Goal: Register for event/course

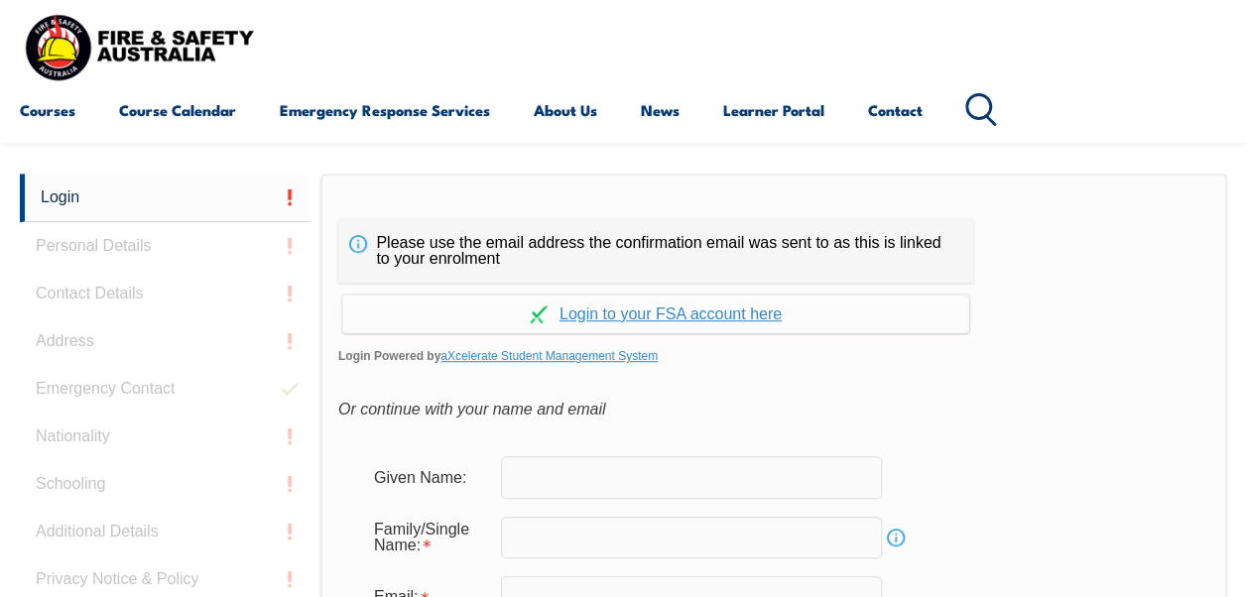
scroll to position [469, 0]
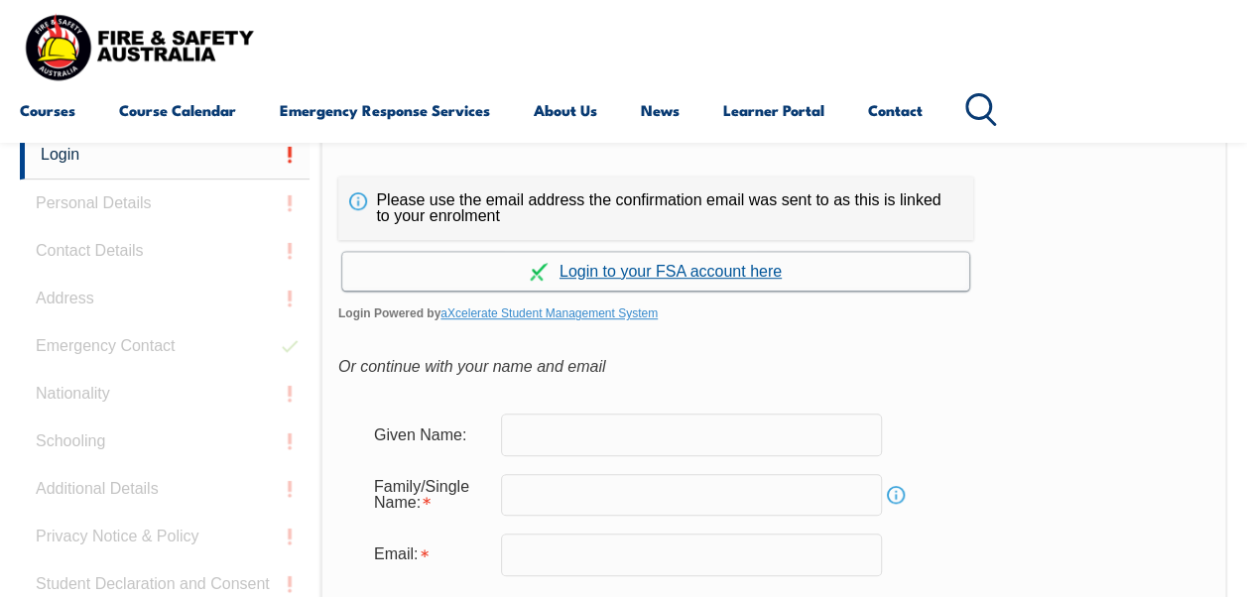
click at [691, 276] on link "Continue with aXcelerate" at bounding box center [655, 271] width 627 height 39
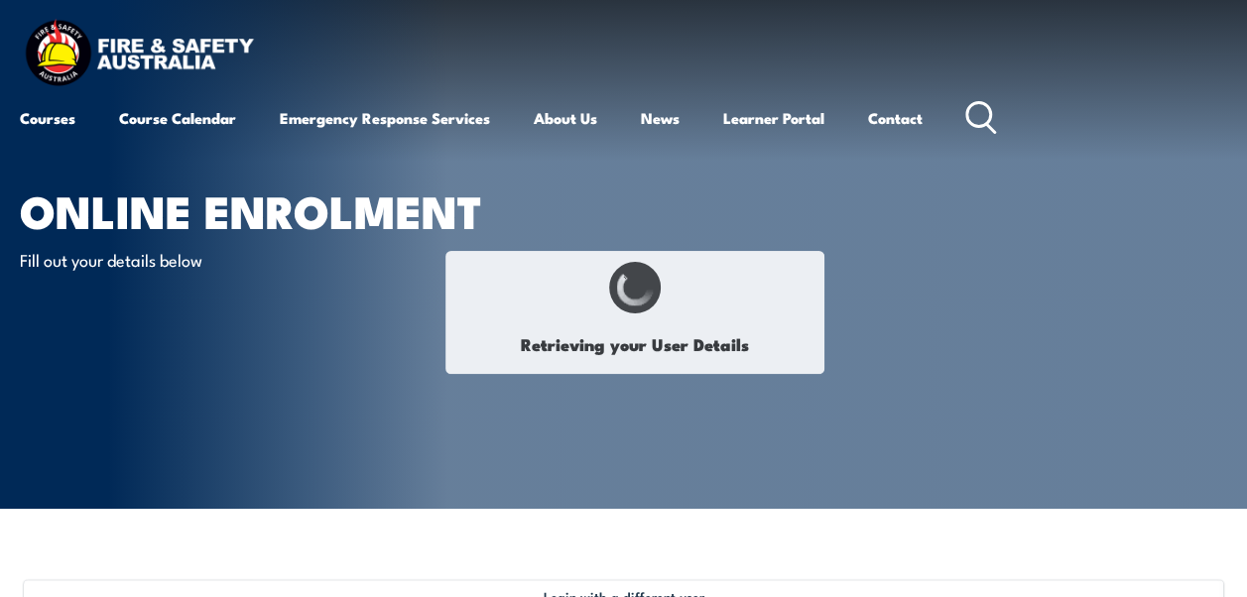
select select "Mr"
type input "Gary"
type input "Crawford"
type input "December 2, 1974"
type input "LXF3LWSDL3"
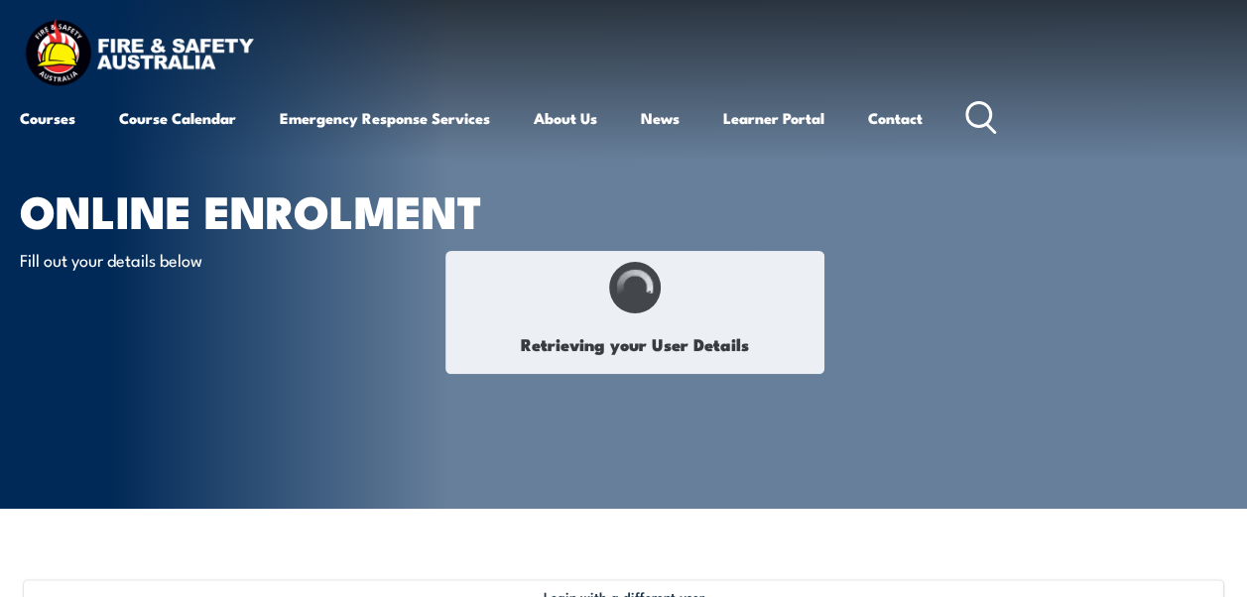
select select "M"
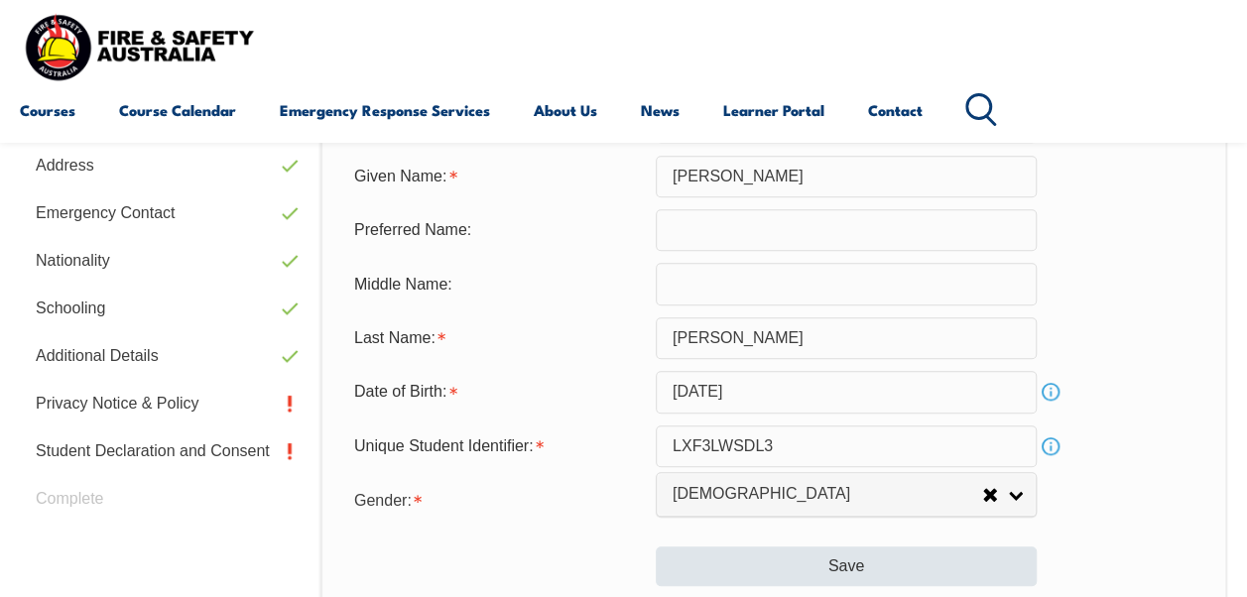
scroll to position [650, 0]
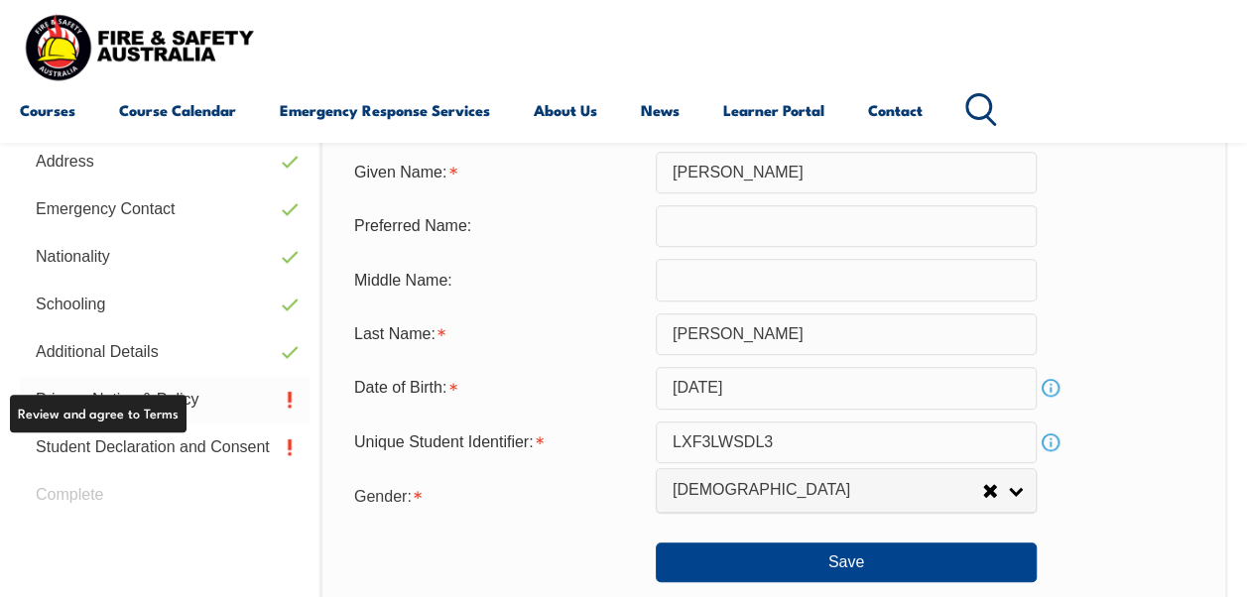
click at [161, 407] on link "Privacy Notice & Policy" at bounding box center [165, 400] width 290 height 48
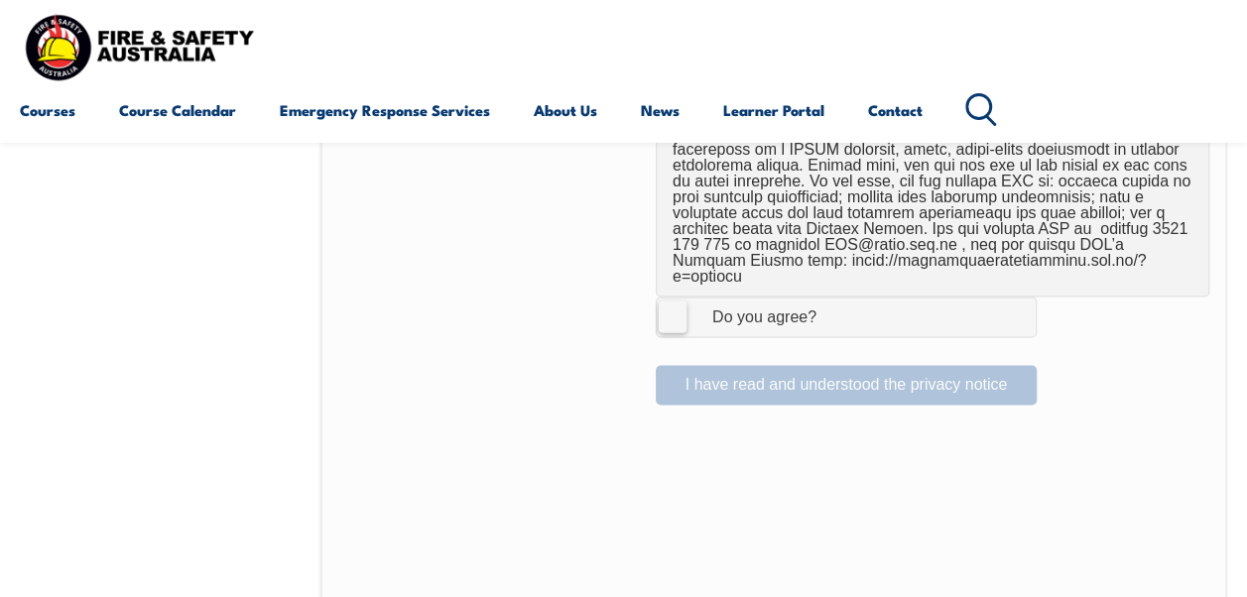
scroll to position [1432, 0]
click at [678, 297] on label "I Agree Do you agree?" at bounding box center [846, 317] width 381 height 40
click at [832, 298] on input "I Agree Do you agree?" at bounding box center [849, 317] width 34 height 38
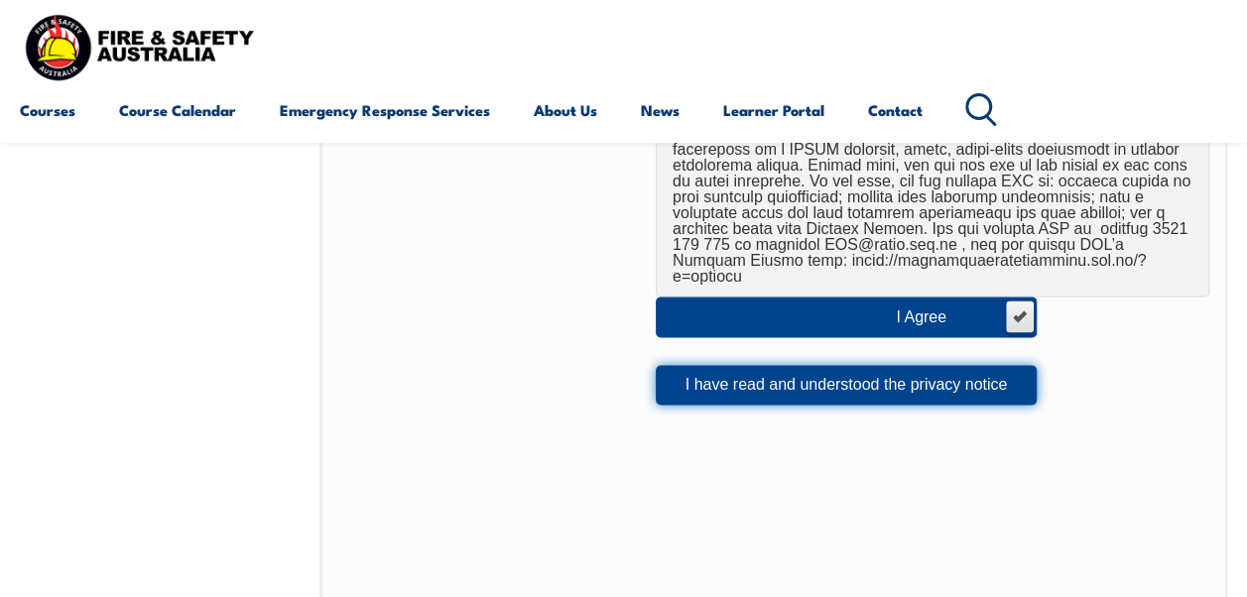
click at [789, 365] on button "I have read and understood the privacy notice" at bounding box center [846, 385] width 381 height 40
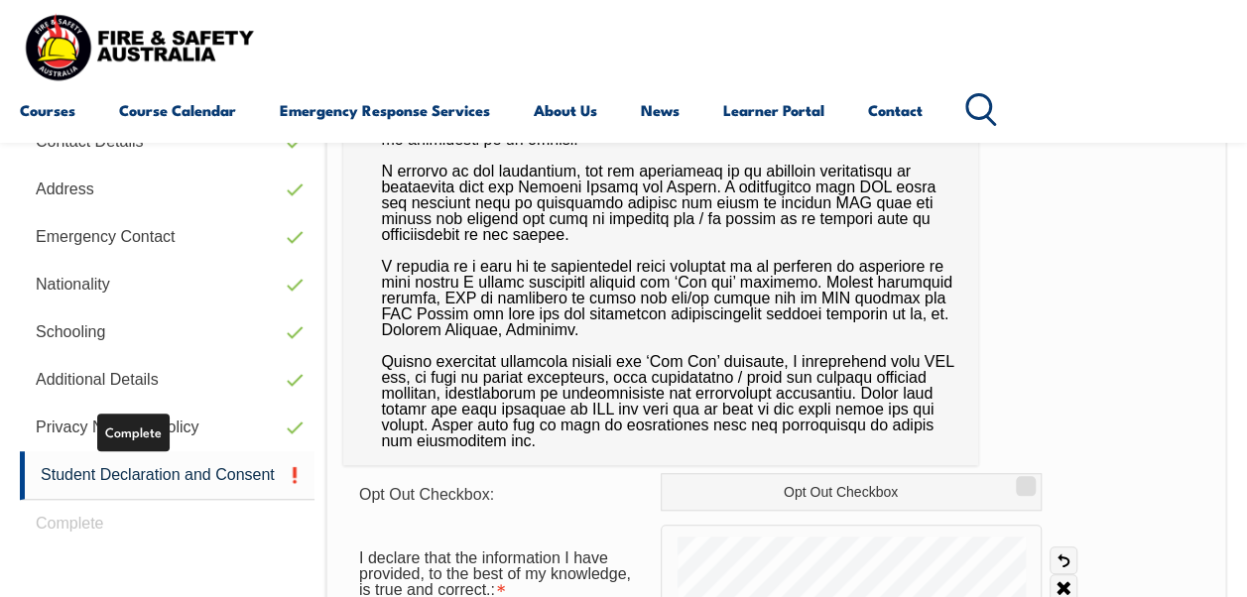
scroll to position [624, 0]
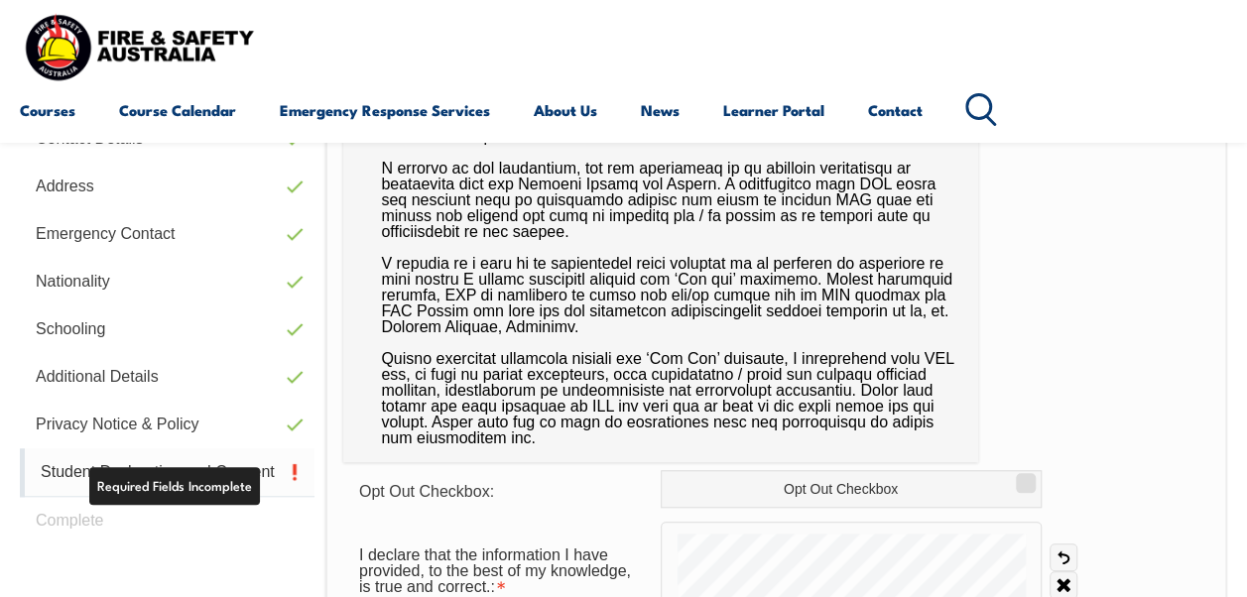
click at [276, 474] on link "Student Declaration and Consent" at bounding box center [167, 472] width 295 height 49
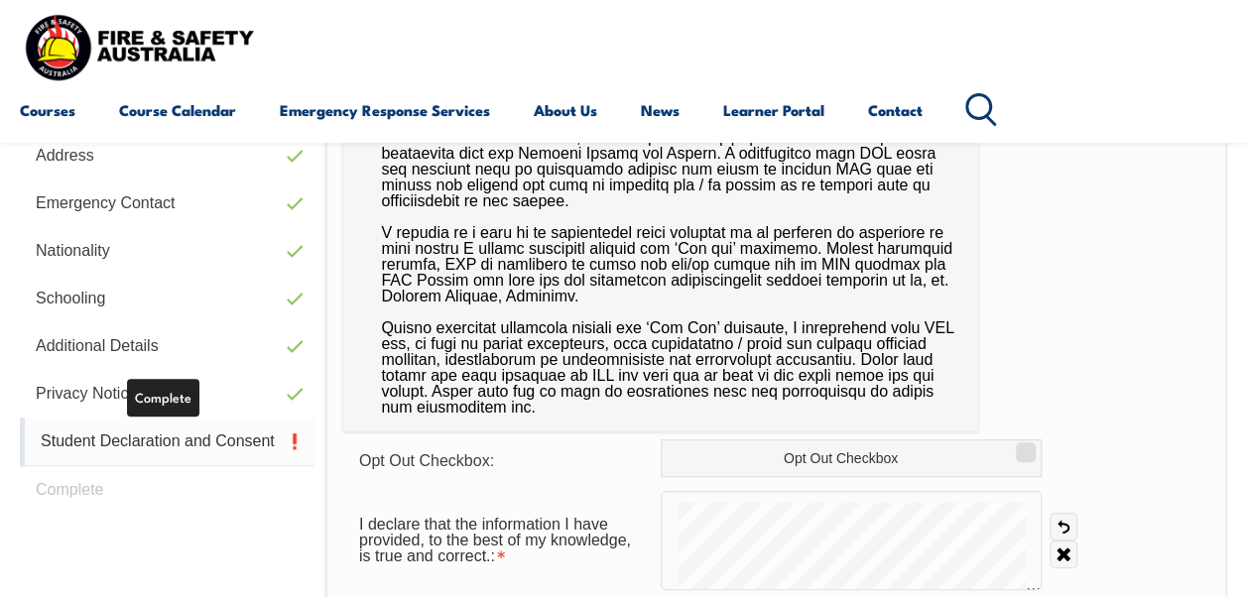
scroll to position [666, 0]
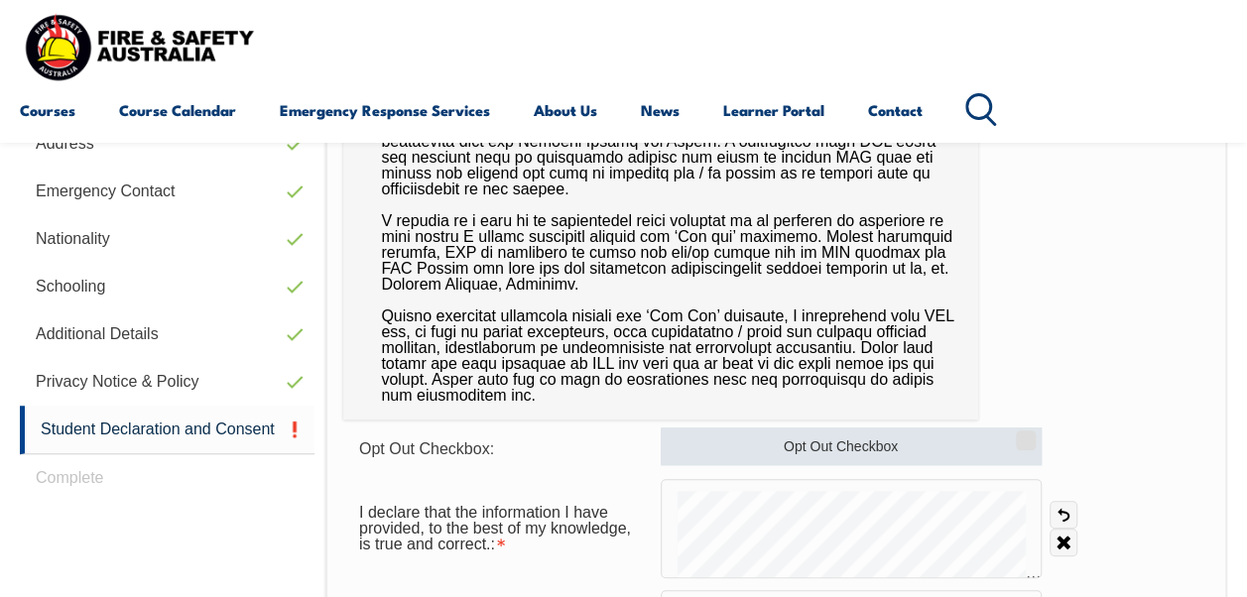
click at [829, 446] on label "Opt Out Checkbox" at bounding box center [850, 446] width 381 height 38
click at [1017, 434] on input "Opt Out Checkbox" at bounding box center [1023, 433] width 12 height 2
checkbox input "true"
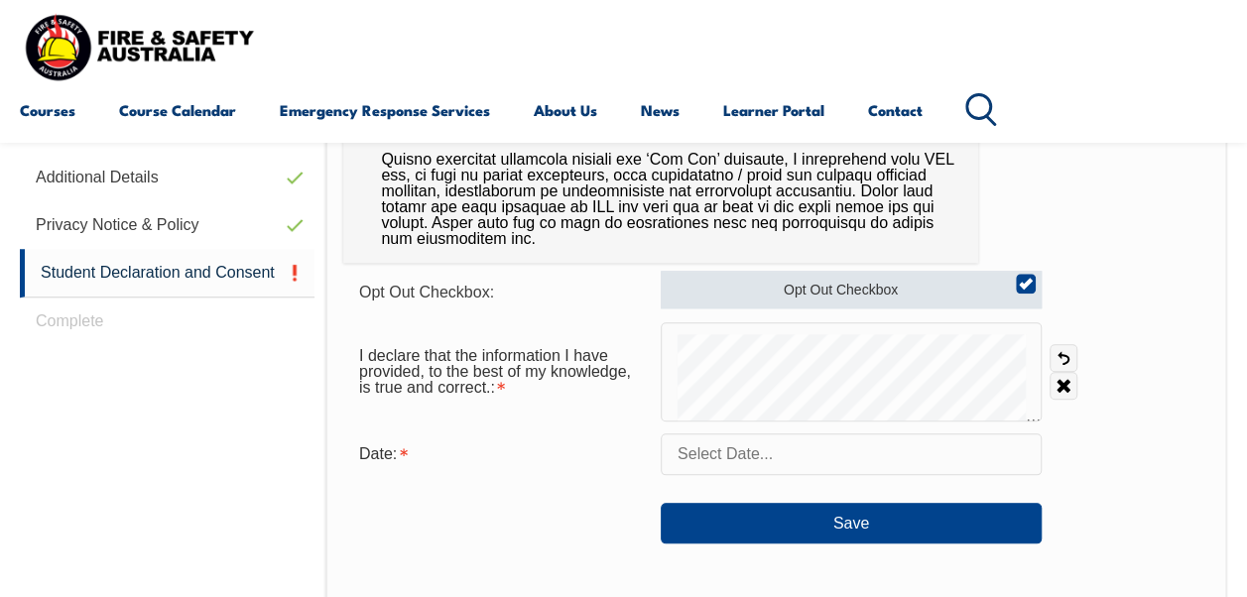
scroll to position [823, 0]
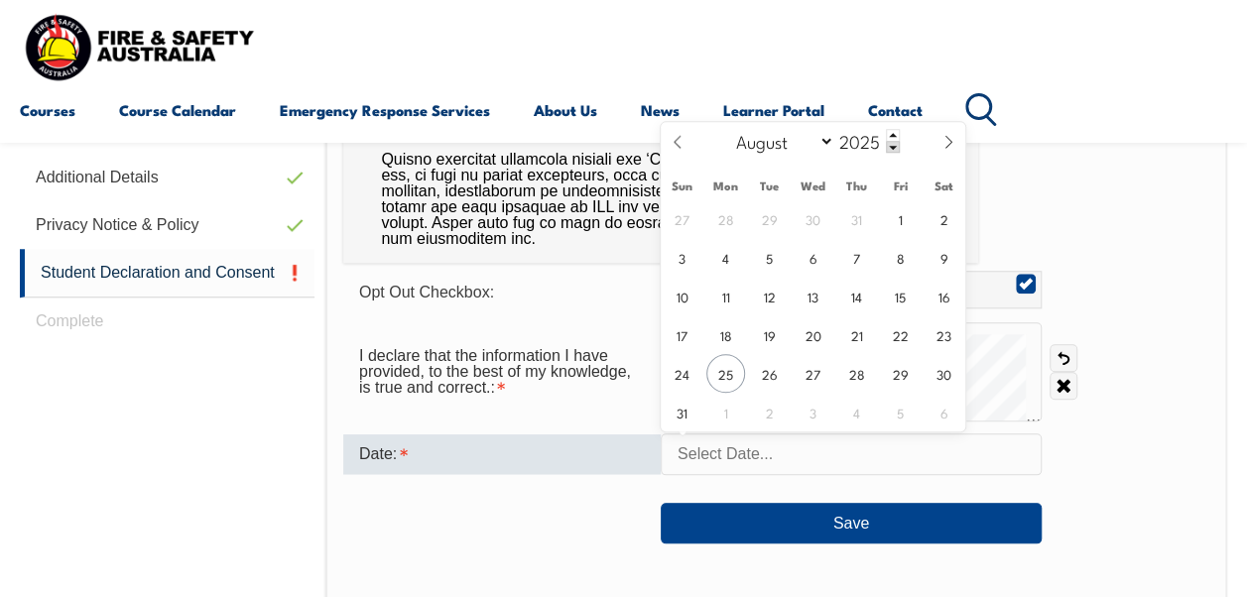
click at [817, 462] on input "text" at bounding box center [850, 454] width 381 height 42
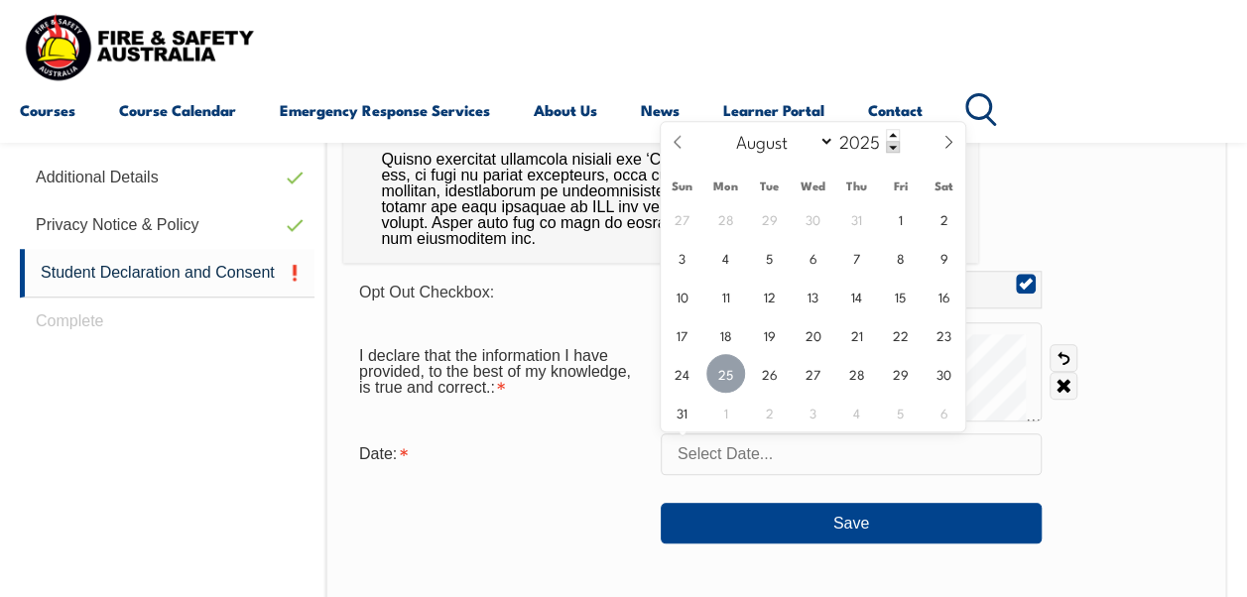
click at [721, 374] on span "25" at bounding box center [725, 373] width 39 height 39
type input "August 25, 2025"
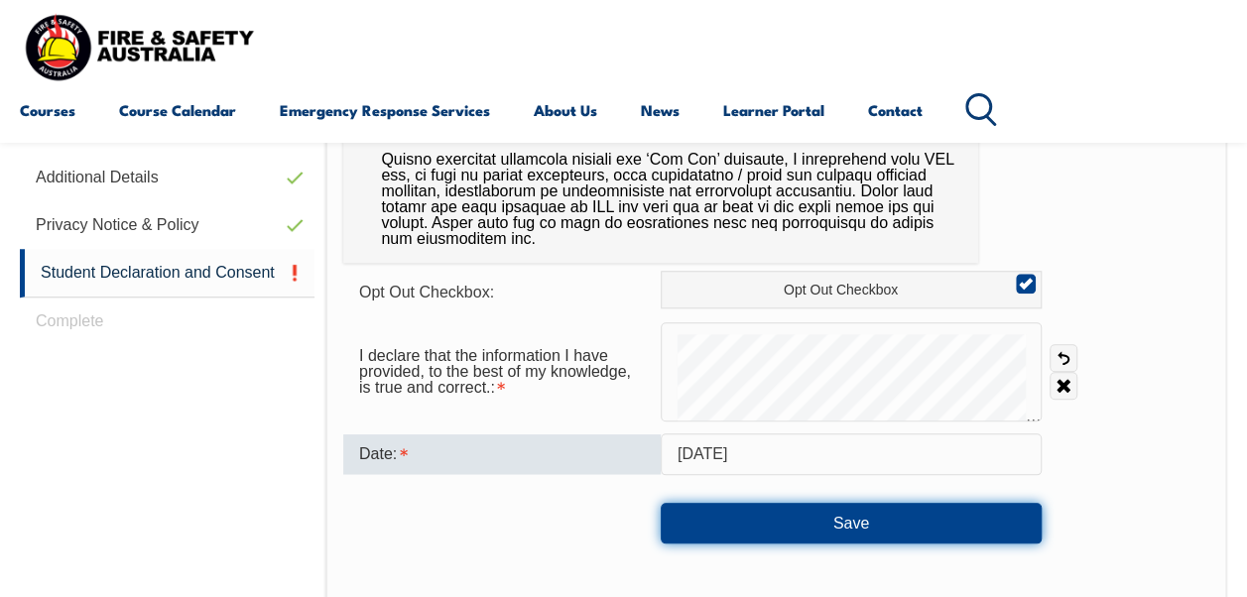
click at [858, 518] on button "Save" at bounding box center [850, 523] width 381 height 40
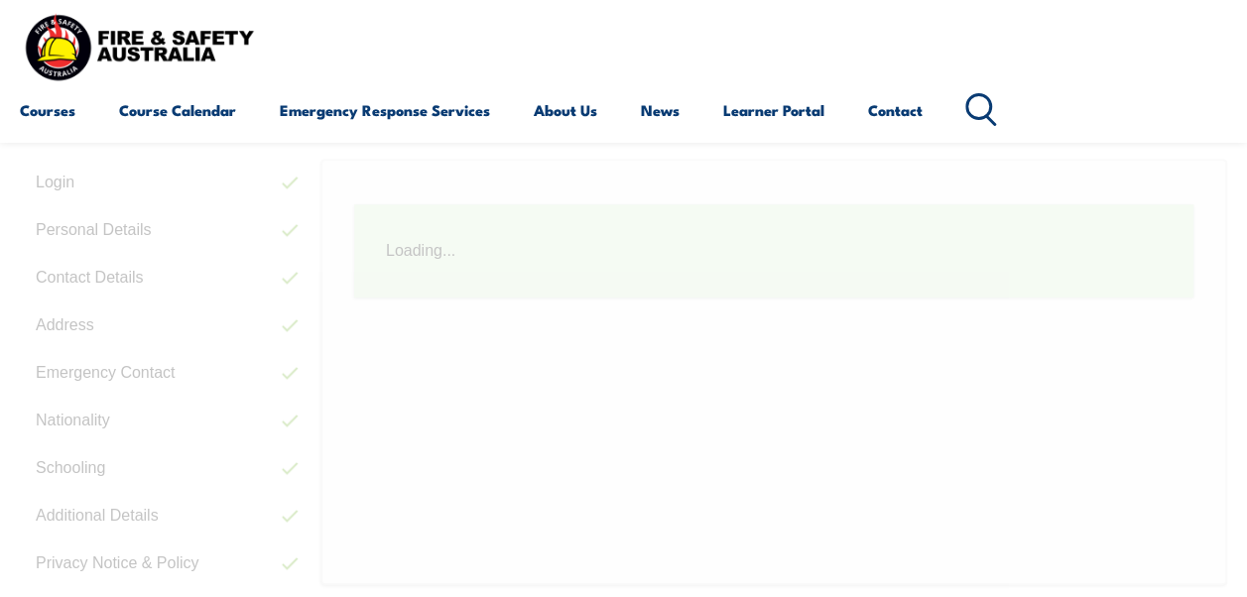
scroll to position [481, 0]
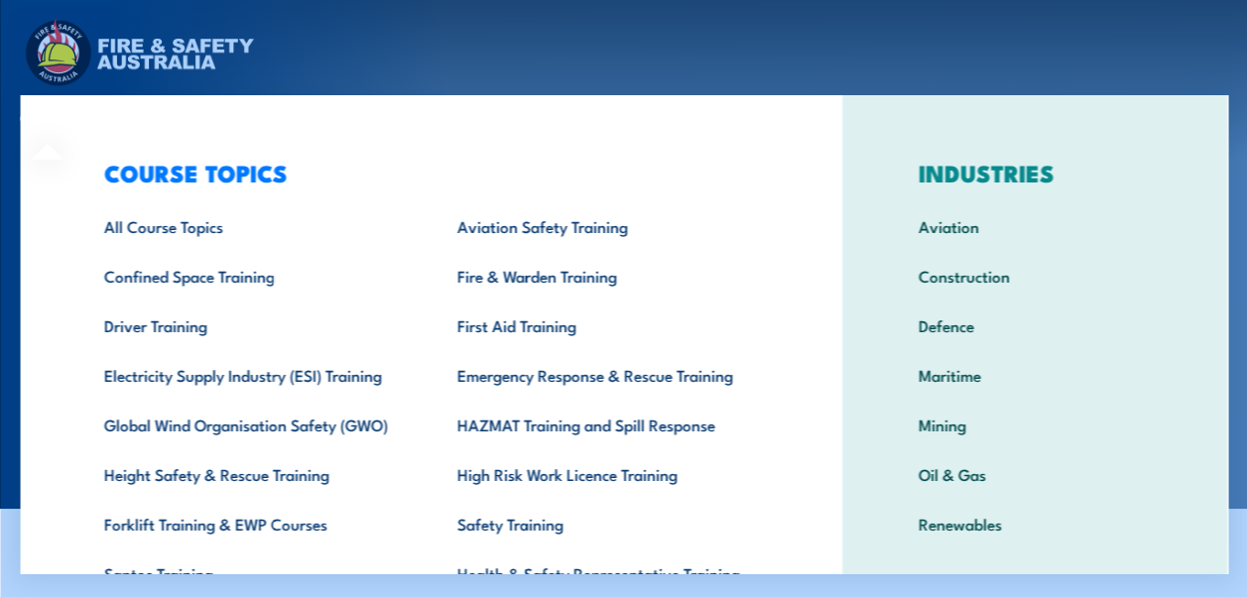
click at [69, 123] on div "COURSE TOPICS All Course Topics Aviation Safety Training Confined Space Trainin…" at bounding box center [430, 408] width 821 height 627
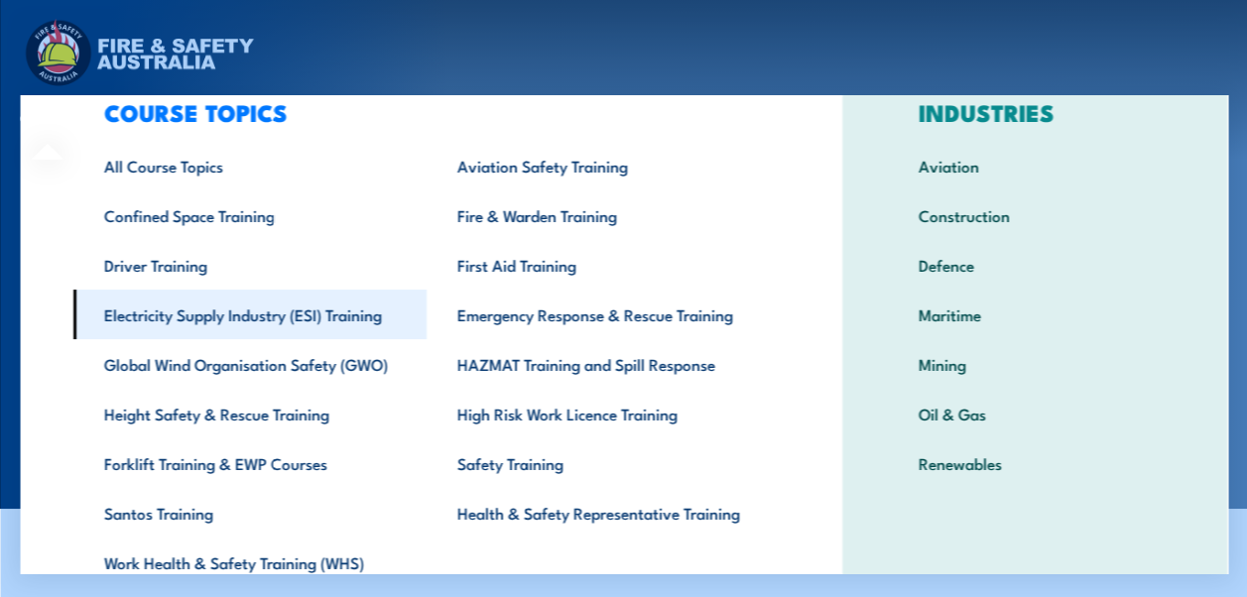
scroll to position [60, 0]
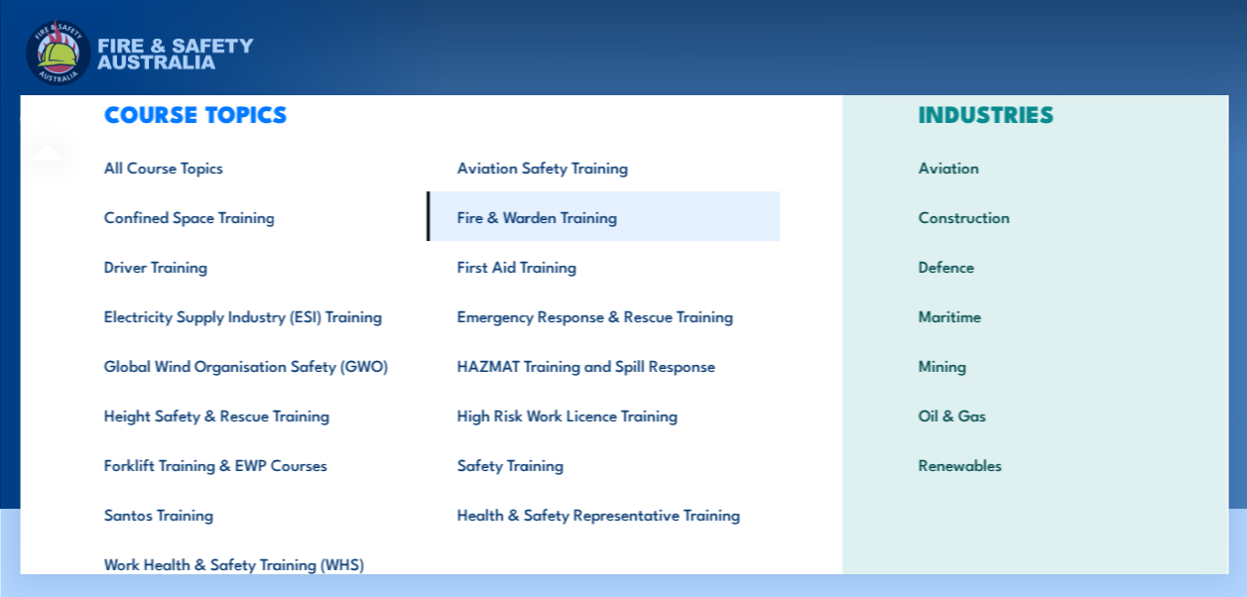
click at [502, 217] on link "Fire & Warden Training" at bounding box center [601, 216] width 353 height 50
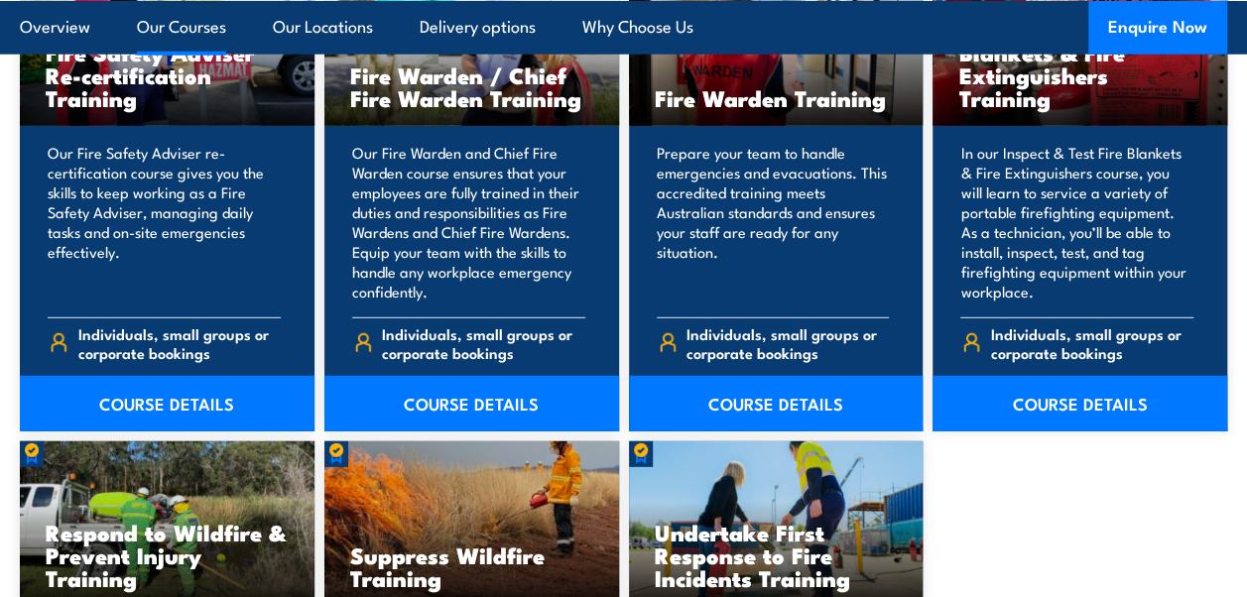
scroll to position [2723, 0]
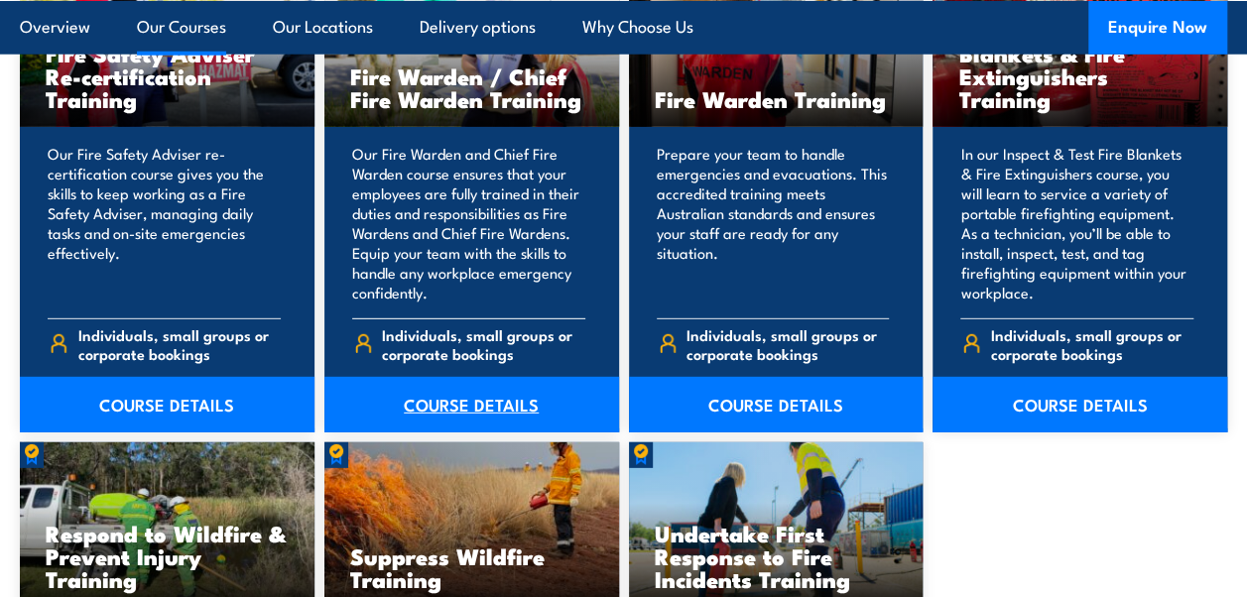
click at [462, 377] on link "COURSE DETAILS" at bounding box center [471, 405] width 295 height 56
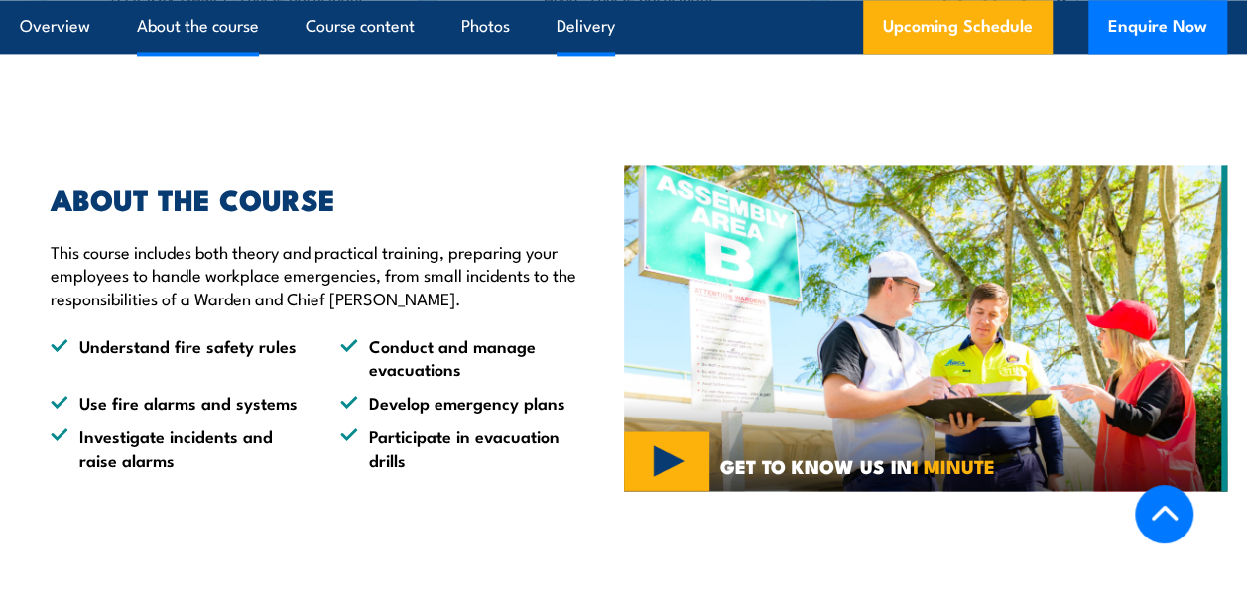
scroll to position [1442, 0]
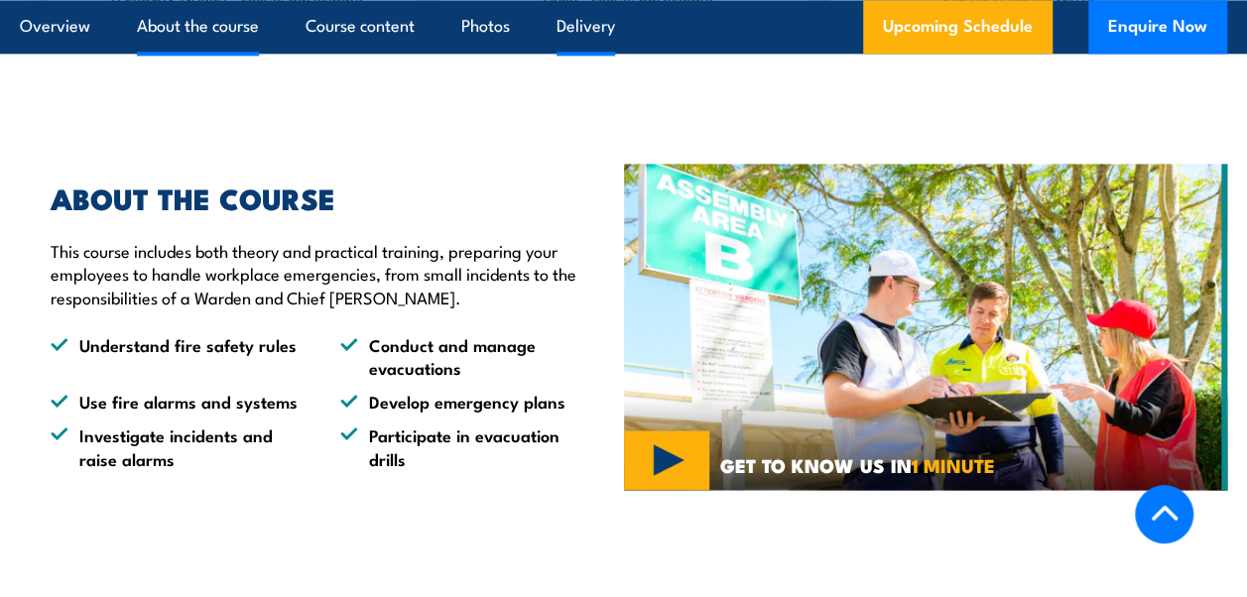
click at [571, 418] on ul "Understand fire safety rules Conduct and manage evacuations Use fire alarms and…" at bounding box center [322, 401] width 543 height 136
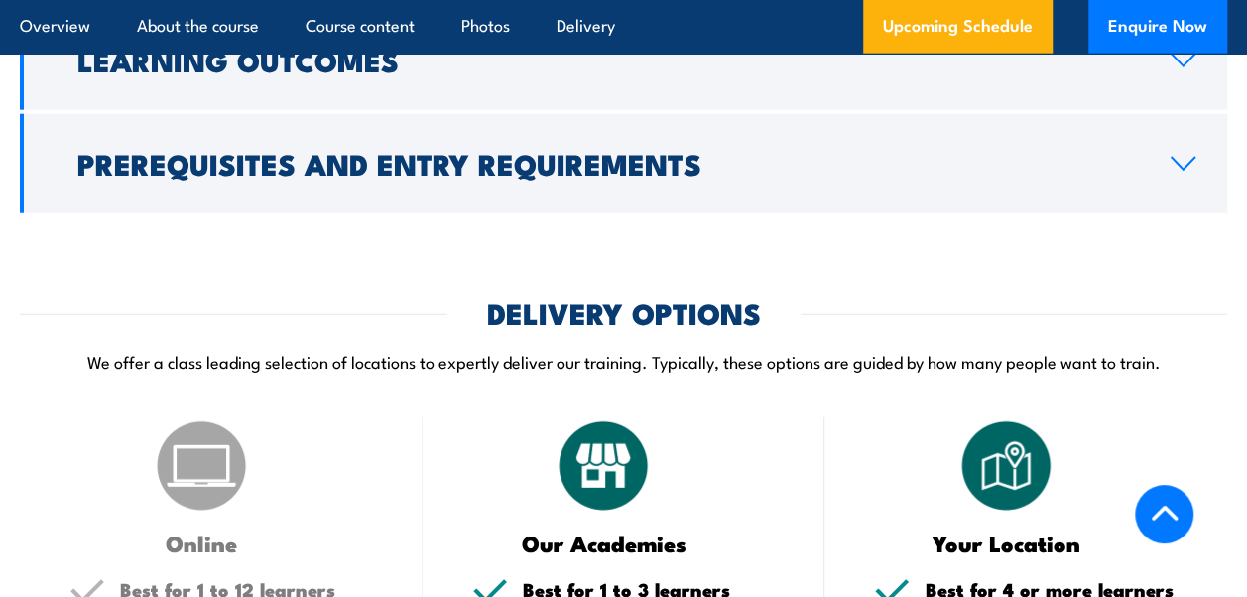
scroll to position [2448, 0]
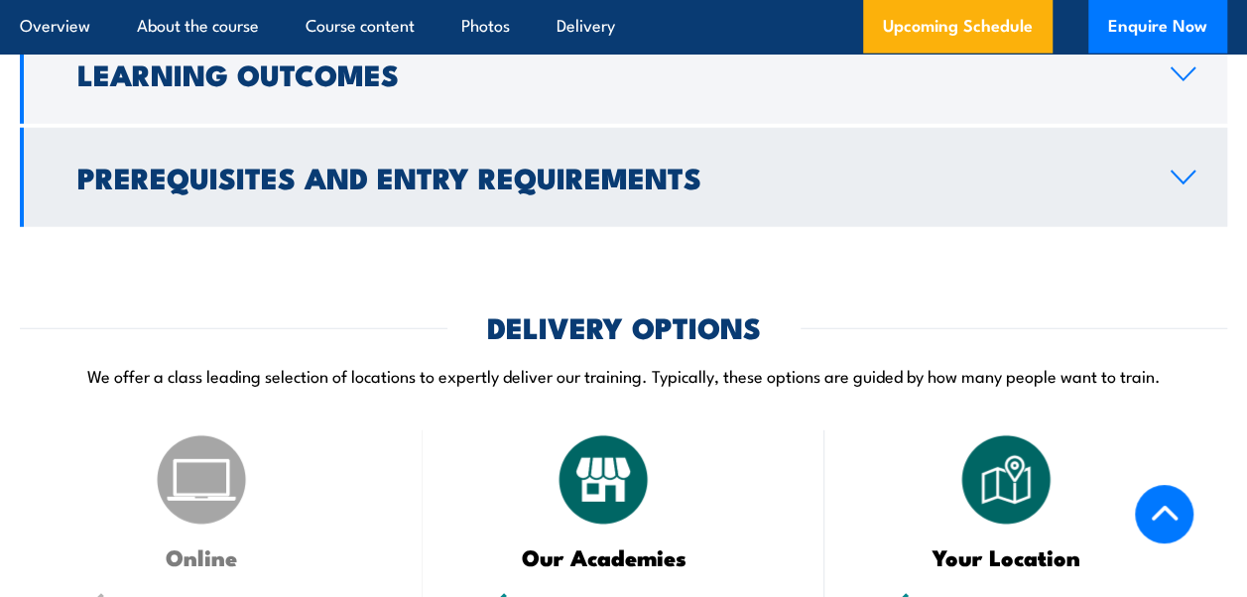
click at [1169, 179] on icon at bounding box center [1182, 178] width 27 height 16
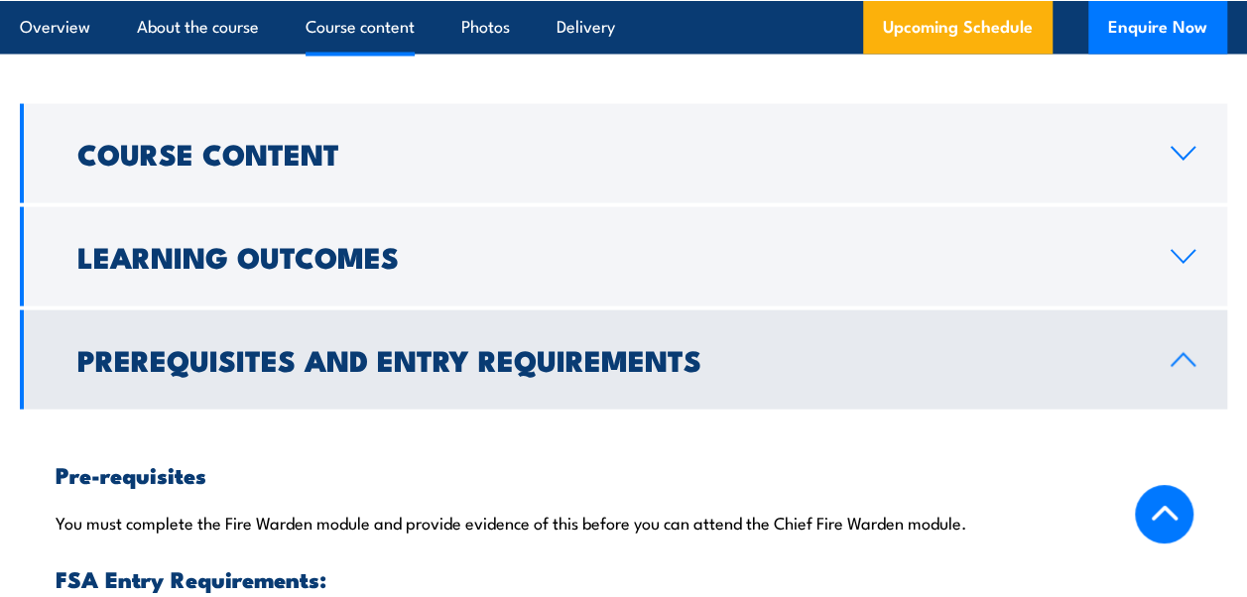
scroll to position [1949, 0]
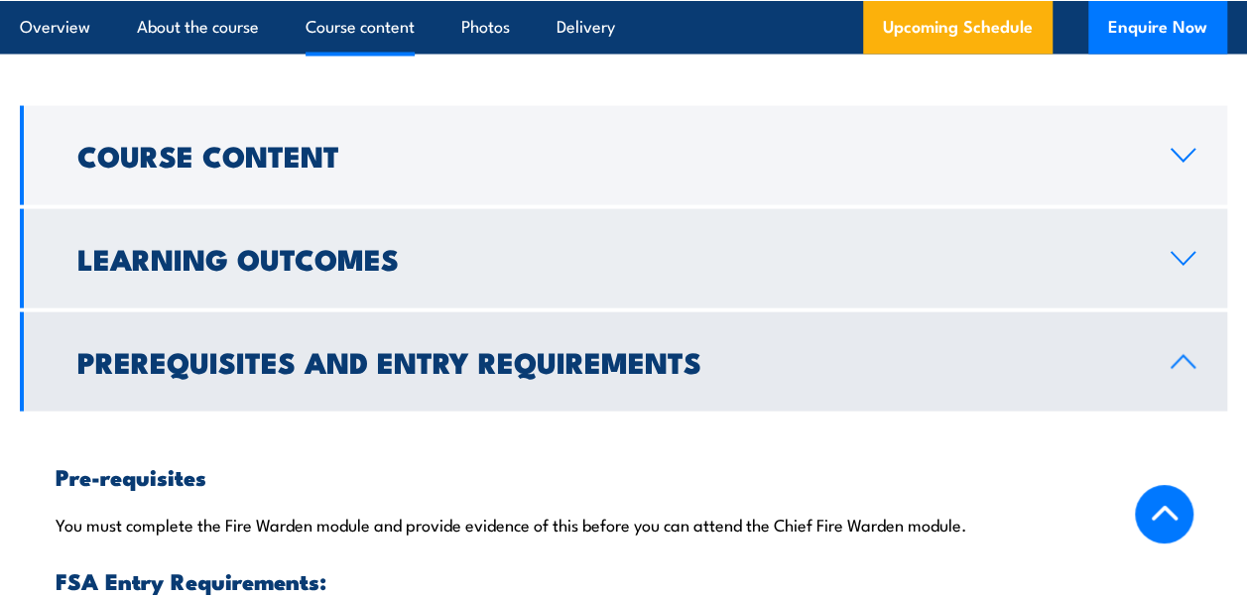
click at [1171, 243] on link "Learning Outcomes" at bounding box center [623, 258] width 1207 height 99
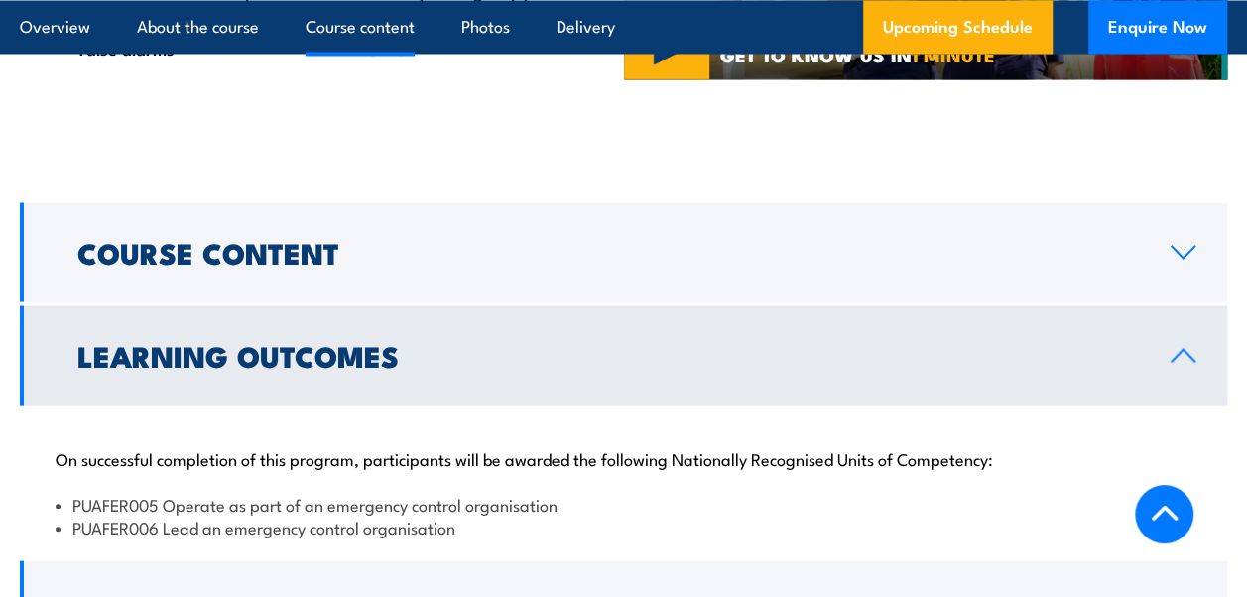
scroll to position [1852, 0]
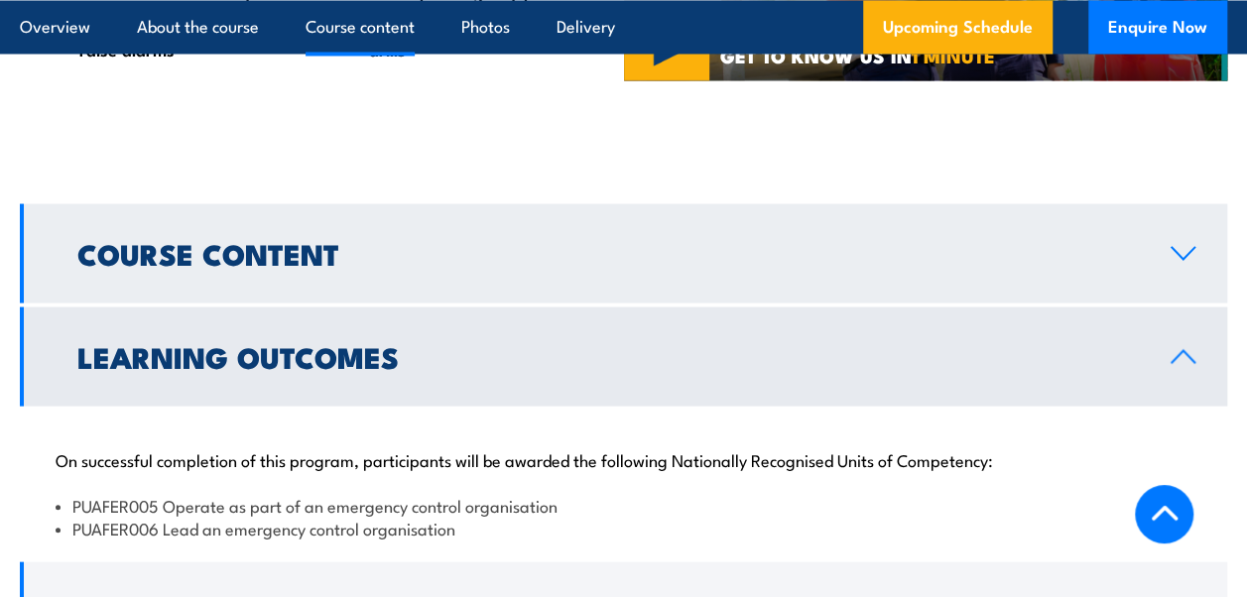
click at [1177, 258] on icon at bounding box center [1182, 253] width 27 height 16
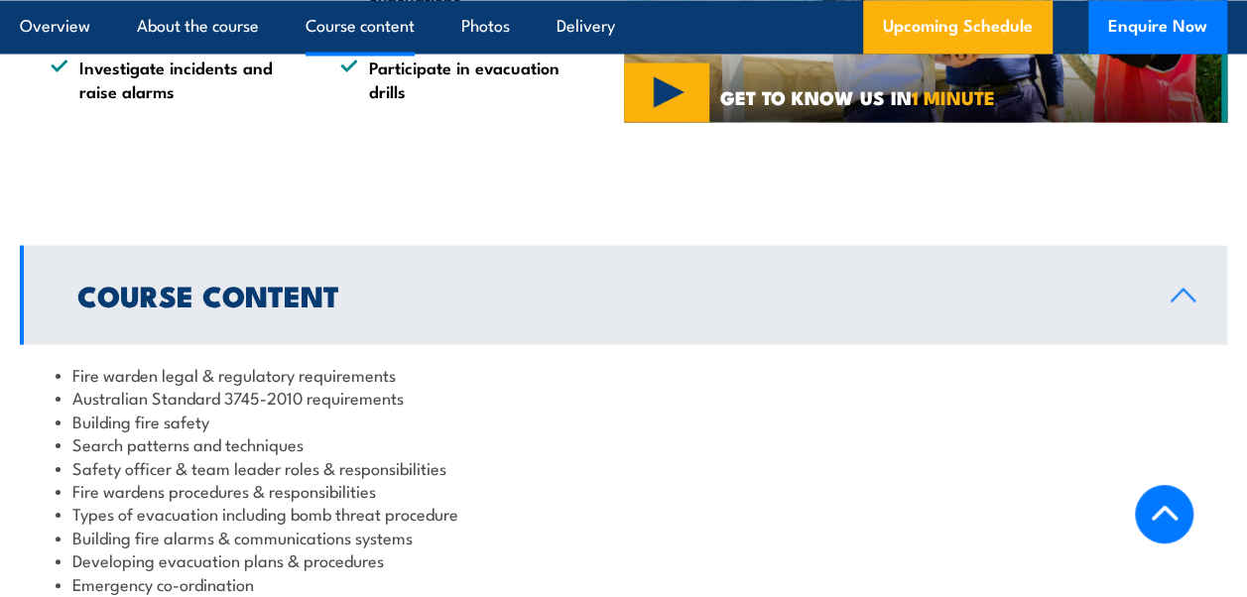
scroll to position [1818, 0]
